Goal: Check status: Check status

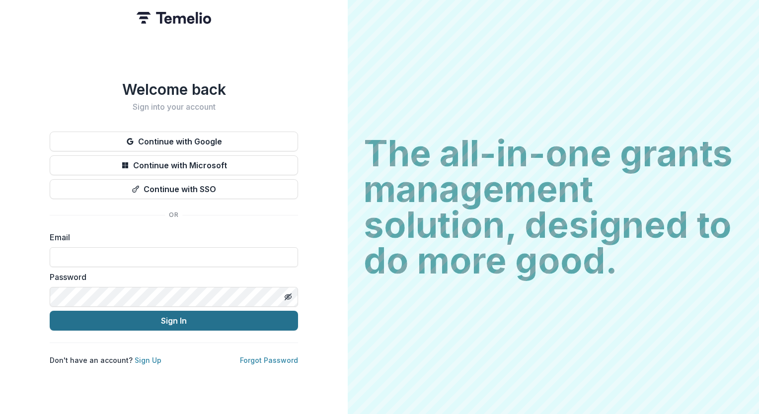
type input "**********"
click at [155, 315] on button "Sign In" at bounding box center [174, 321] width 248 height 20
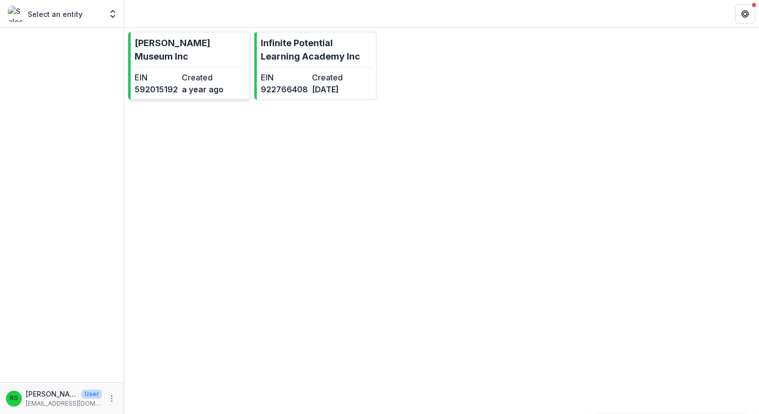
click at [182, 80] on dt "Created" at bounding box center [203, 78] width 43 height 12
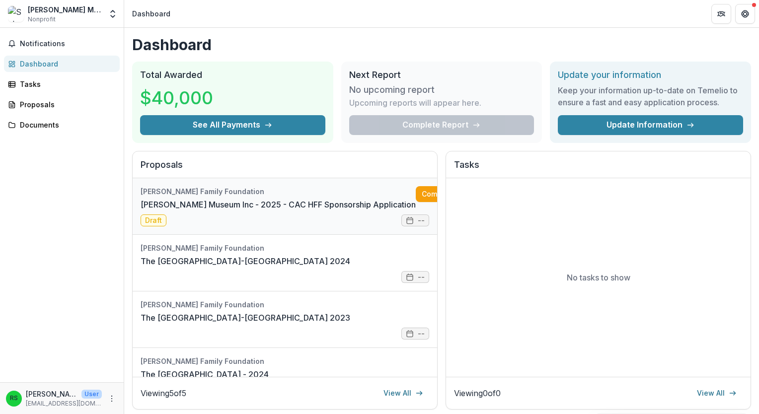
click at [270, 199] on link "[PERSON_NAME] Museum Inc - 2025 - CAC HFF Sponsorship Application" at bounding box center [278, 205] width 275 height 12
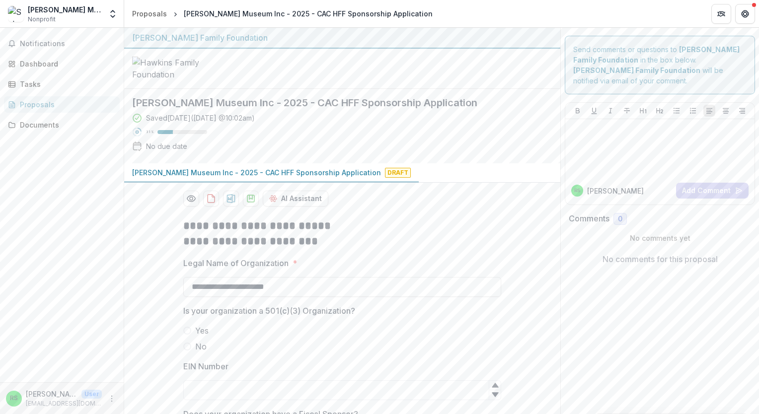
click at [385, 178] on span "Draft" at bounding box center [398, 173] width 26 height 10
click at [35, 63] on div "Dashboard" at bounding box center [66, 64] width 92 height 10
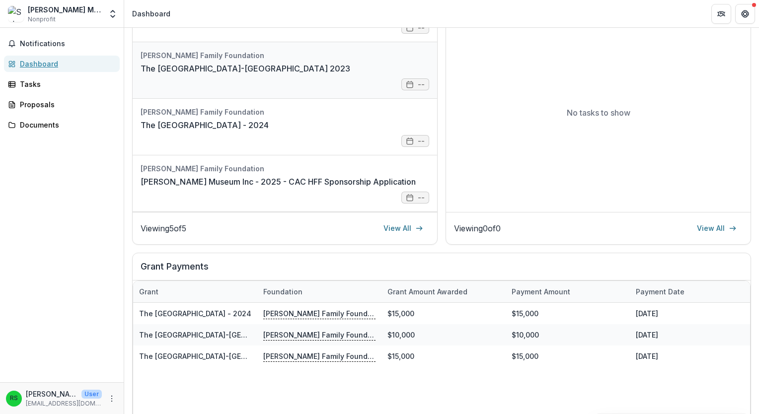
scroll to position [149, 0]
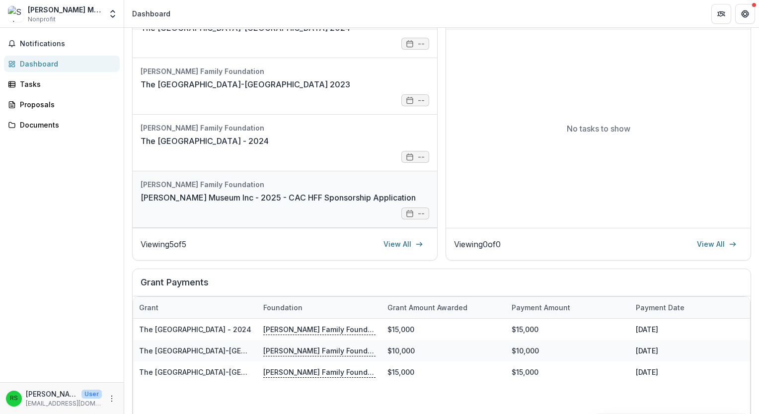
click at [191, 192] on link "[PERSON_NAME] Museum Inc - 2025 - CAC HFF Sponsorship Application" at bounding box center [278, 198] width 275 height 12
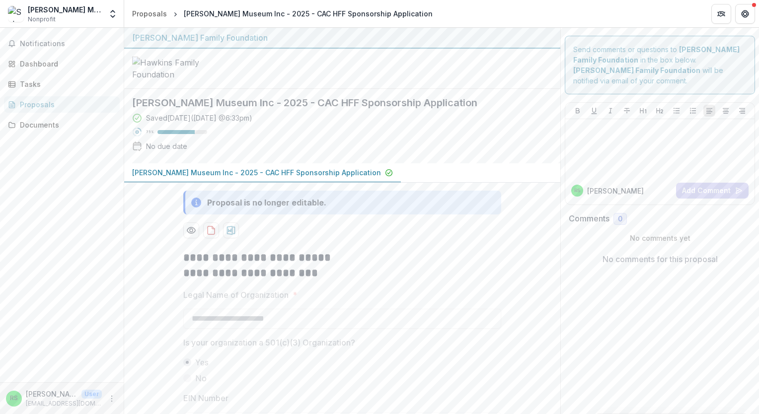
click at [262, 178] on p "[PERSON_NAME] Museum Inc - 2025 - CAC HFF Sponsorship Application" at bounding box center [256, 172] width 249 height 10
click at [33, 90] on link "Tasks" at bounding box center [62, 84] width 116 height 16
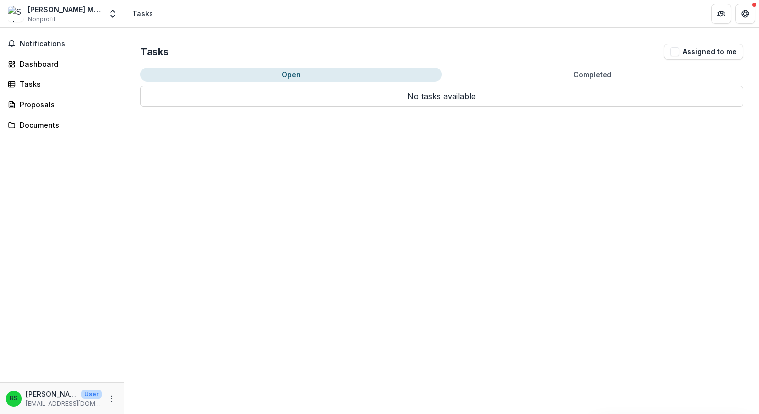
click at [33, 19] on span "Nonprofit" at bounding box center [42, 19] width 28 height 9
click at [44, 9] on div "[PERSON_NAME] Museum Inc" at bounding box center [65, 9] width 74 height 10
click at [38, 51] on button "Notifications" at bounding box center [62, 44] width 116 height 16
click at [35, 63] on div "Dashboard" at bounding box center [66, 64] width 92 height 10
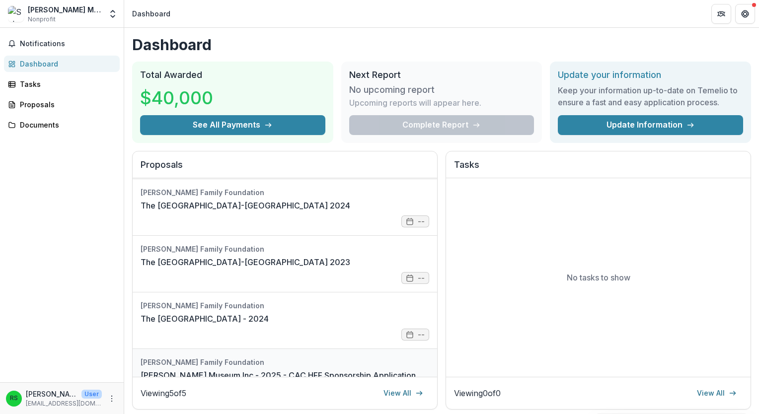
scroll to position [91, 0]
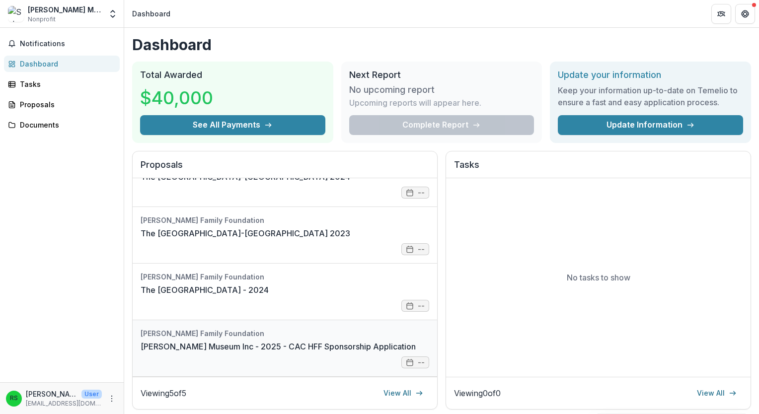
click at [336, 344] on link "[PERSON_NAME] Museum Inc - 2025 - CAC HFF Sponsorship Application" at bounding box center [278, 347] width 275 height 12
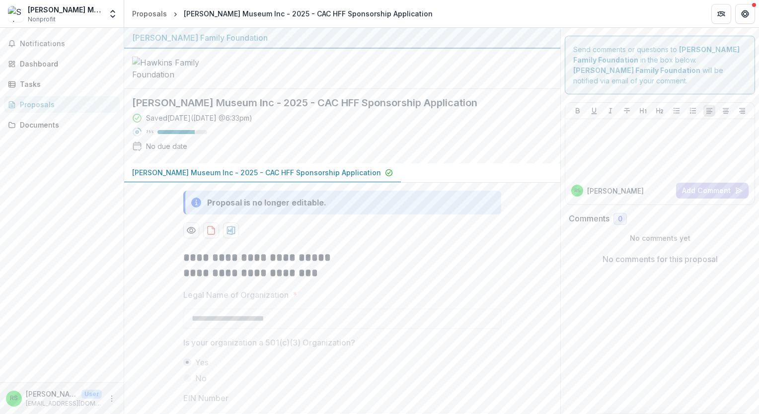
click at [197, 13] on div "[PERSON_NAME] Museum Inc - 2025 - CAC HFF Sponsorship Application" at bounding box center [308, 13] width 249 height 10
click at [152, 13] on div "Proposals" at bounding box center [149, 13] width 35 height 10
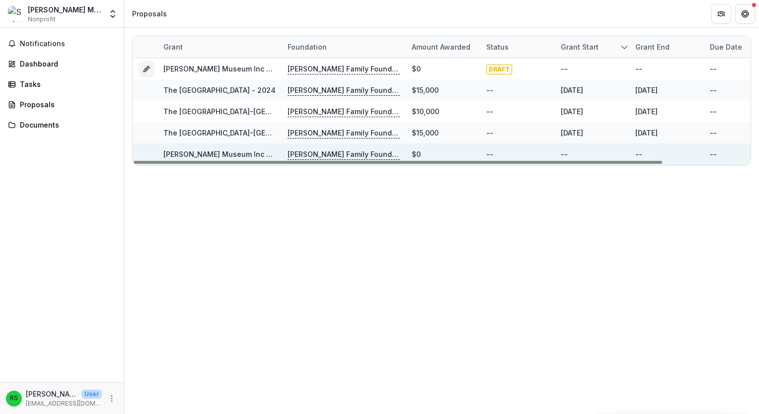
click at [225, 154] on link "[PERSON_NAME] Museum Inc - 2025 - CAC HFF Sponsorship Application" at bounding box center [287, 154] width 249 height 8
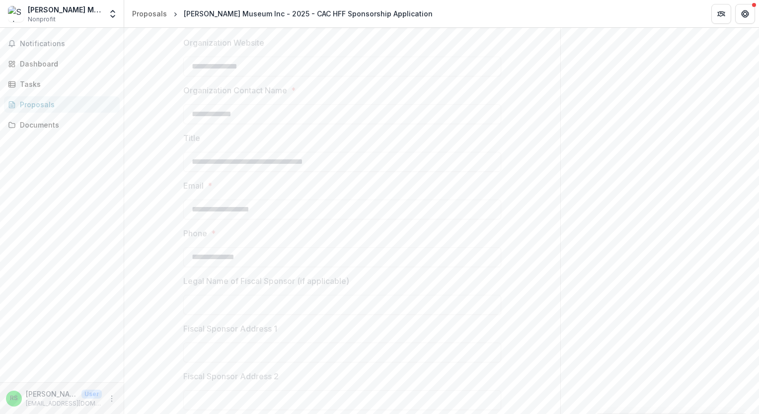
scroll to position [996, 0]
click at [501, 391] on div "Back Page 1 / 2 Next" at bounding box center [342, 398] width 436 height 32
click at [525, 398] on button "Next" at bounding box center [529, 399] width 46 height 20
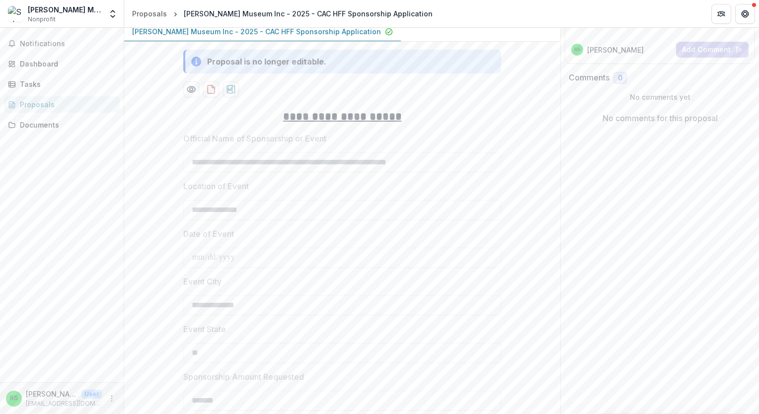
scroll to position [0, 0]
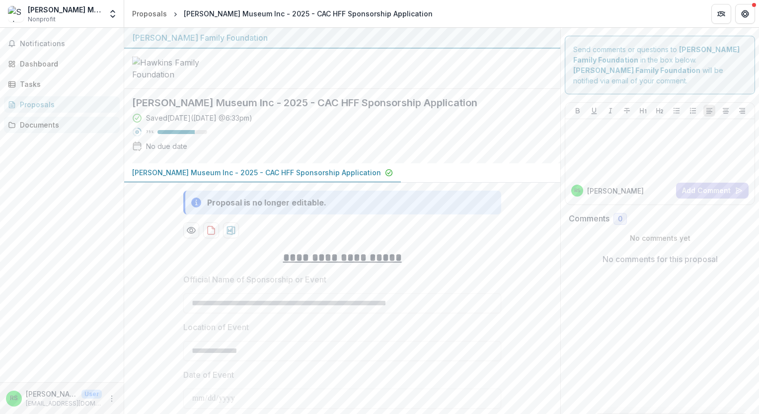
click at [34, 120] on div "Documents" at bounding box center [66, 125] width 92 height 10
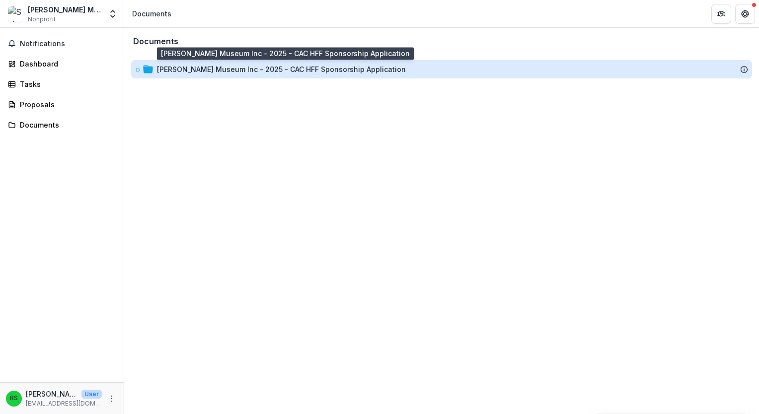
click at [163, 67] on div "[PERSON_NAME] Museum Inc - 2025 - CAC HFF Sponsorship Application" at bounding box center [281, 69] width 249 height 10
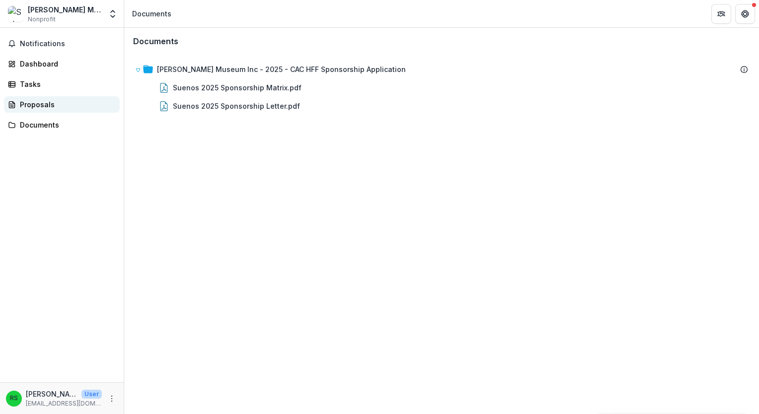
click at [42, 107] on div "Proposals" at bounding box center [66, 104] width 92 height 10
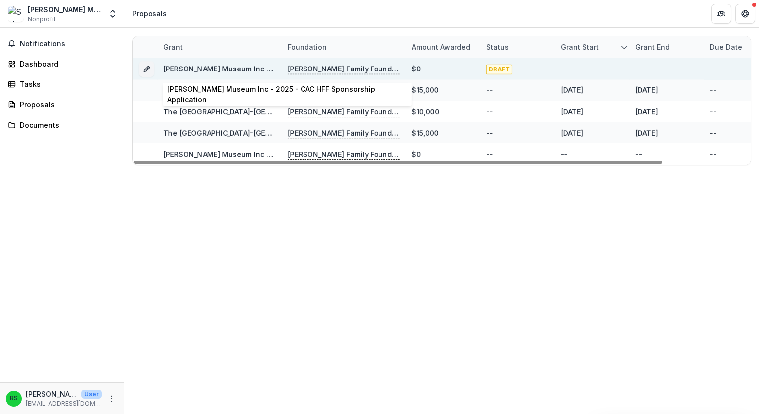
click at [201, 71] on link "[PERSON_NAME] Museum Inc - 2025 - CAC HFF Sponsorship Application" at bounding box center [287, 69] width 249 height 8
